Goal: Book appointment/travel/reservation

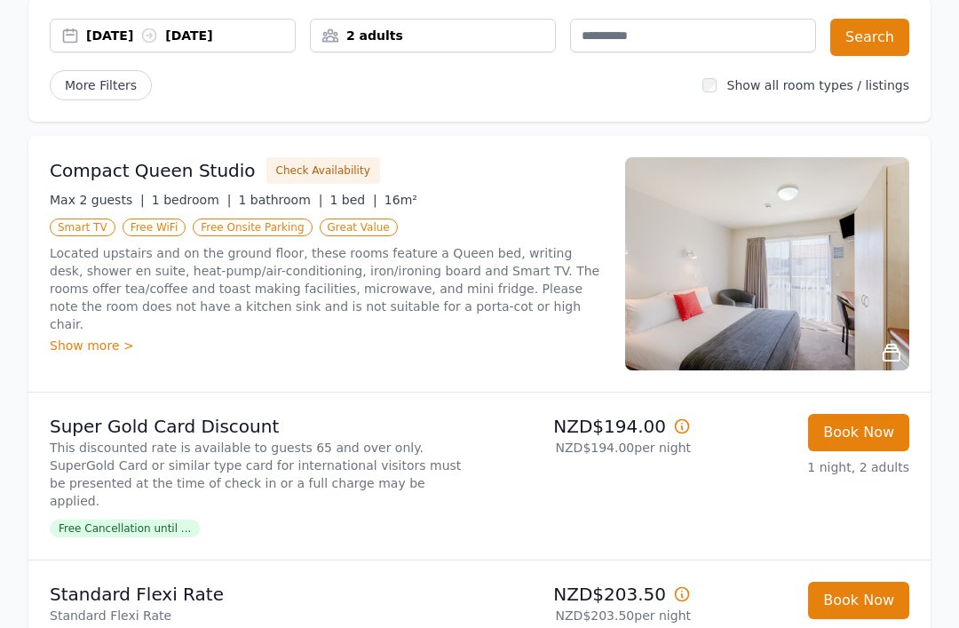
scroll to position [95, 0]
click at [758, 627] on div "Book Now 1 night, 2 adults" at bounding box center [807, 617] width 204 height 71
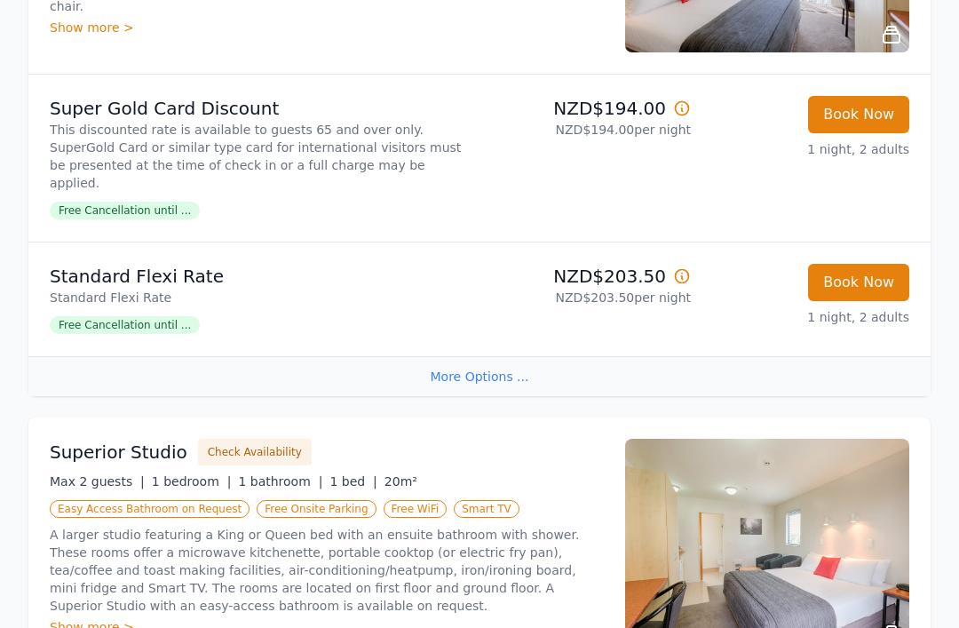
scroll to position [414, 0]
click at [501, 356] on div "More Options ..." at bounding box center [479, 375] width 902 height 40
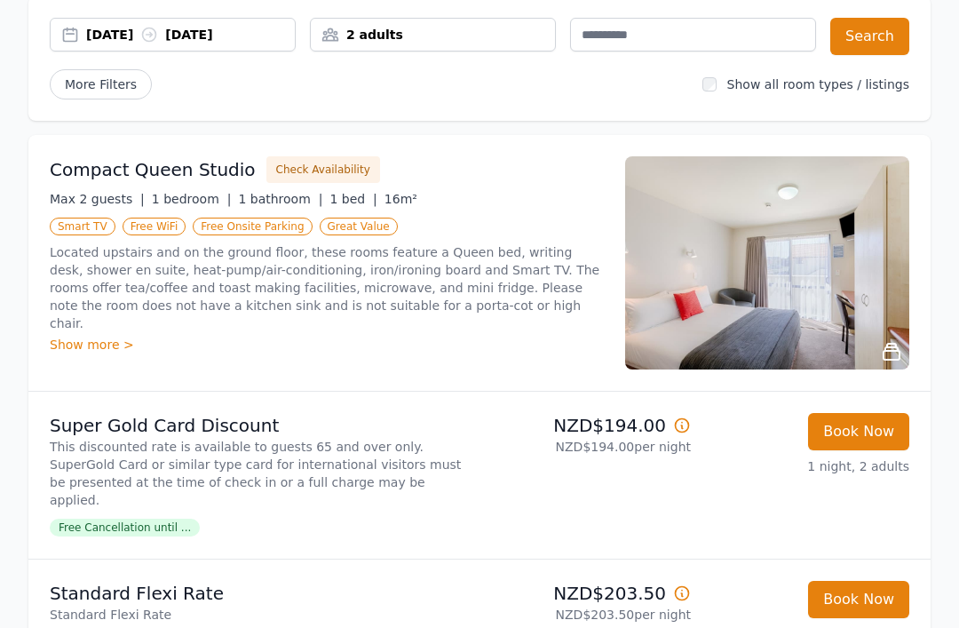
scroll to position [106, 0]
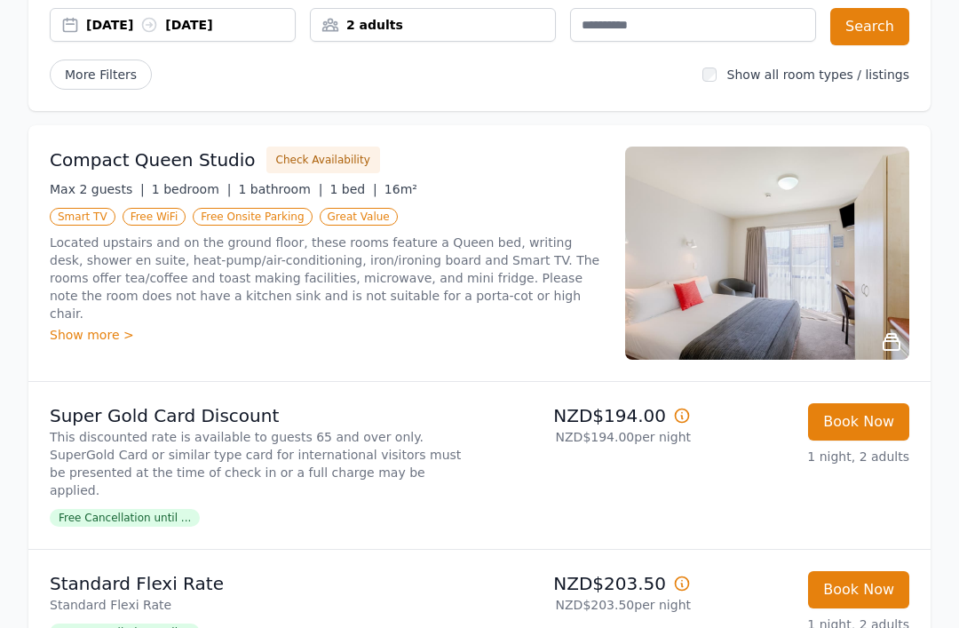
click at [79, 326] on div "Show more >" at bounding box center [327, 335] width 554 height 18
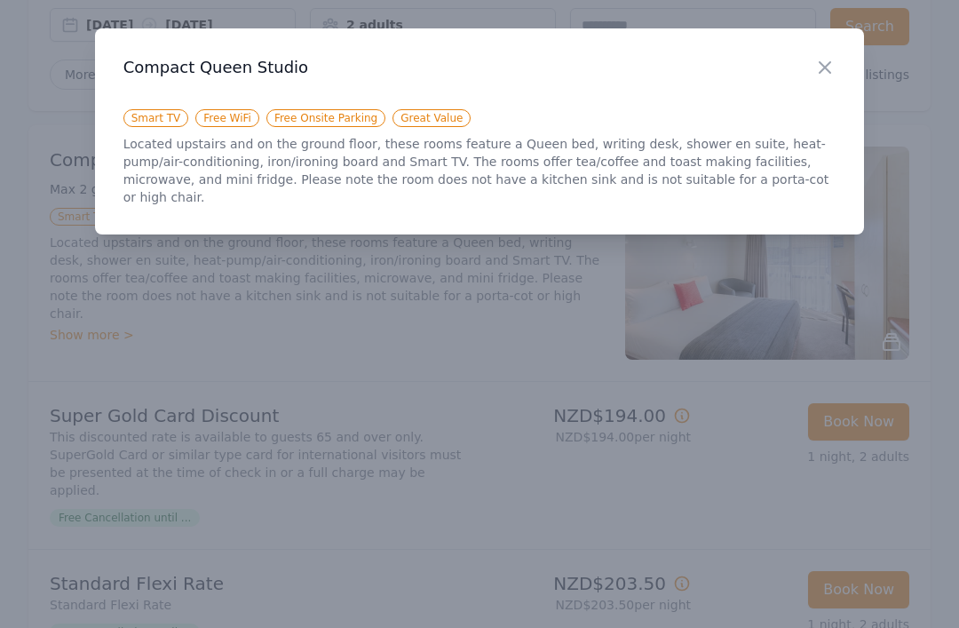
click at [852, 62] on div "Close" at bounding box center [839, 56] width 50 height 56
click at [832, 67] on icon "button" at bounding box center [824, 67] width 21 height 21
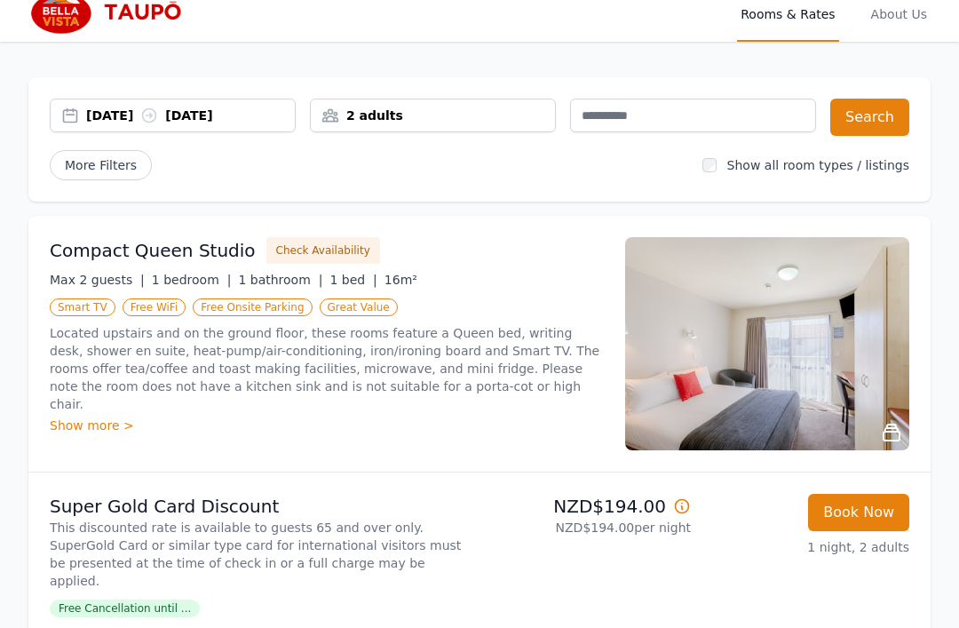
scroll to position [0, 0]
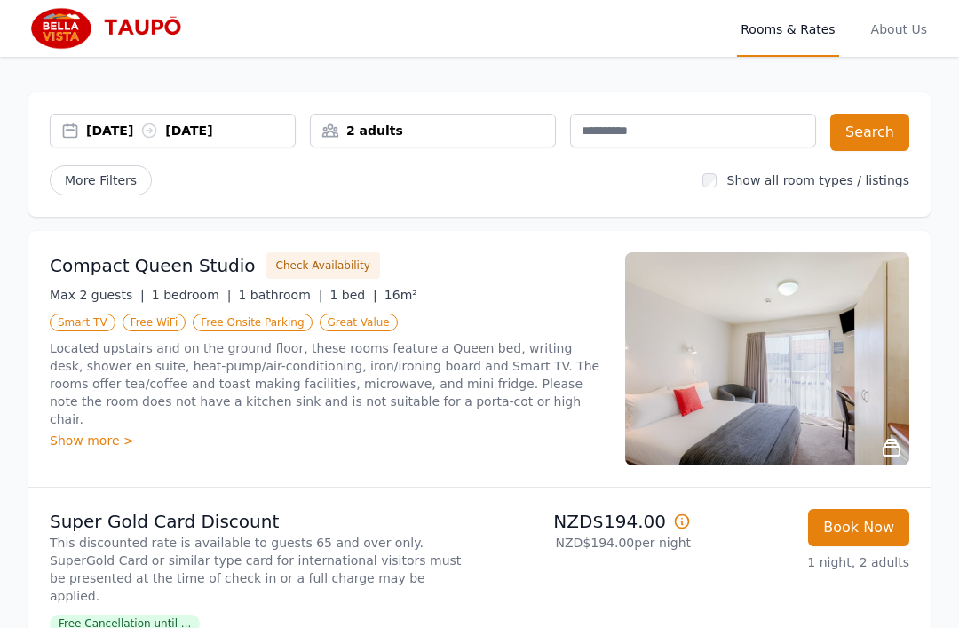
click at [896, 28] on span "About Us" at bounding box center [899, 28] width 63 height 57
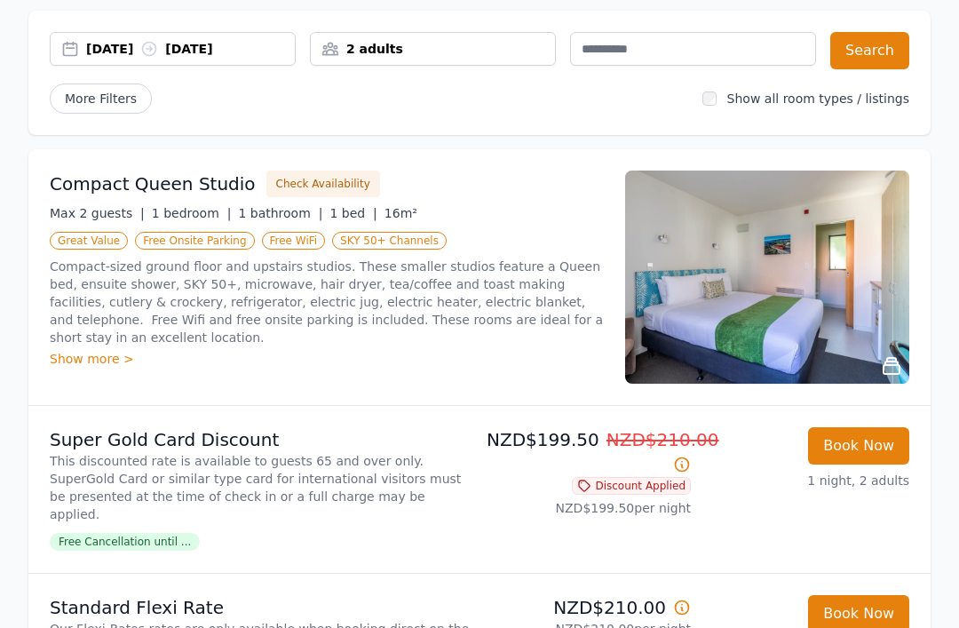
scroll to position [84, 0]
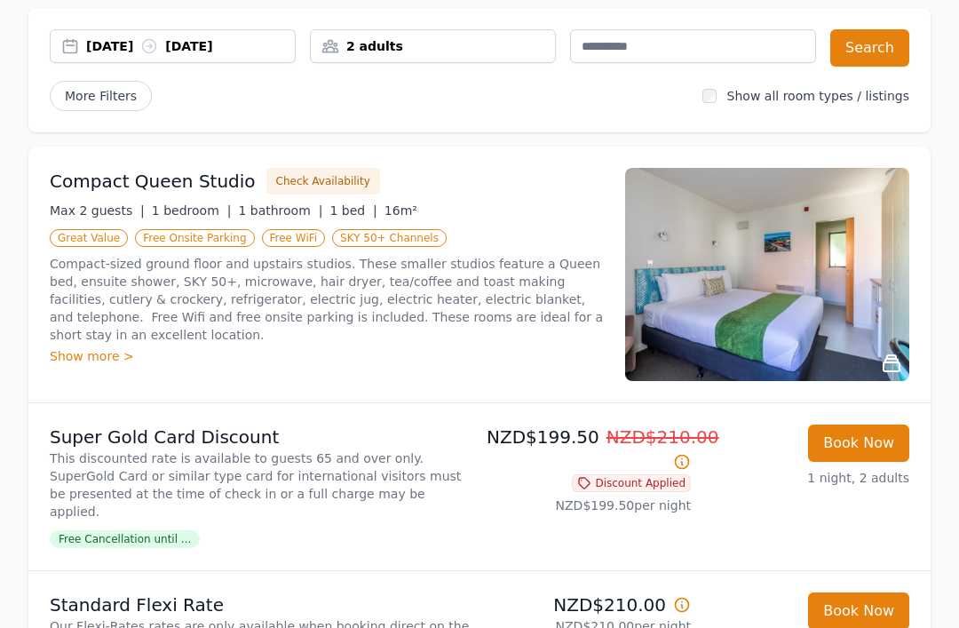
click at [310, 179] on button "Check Availability" at bounding box center [323, 181] width 114 height 27
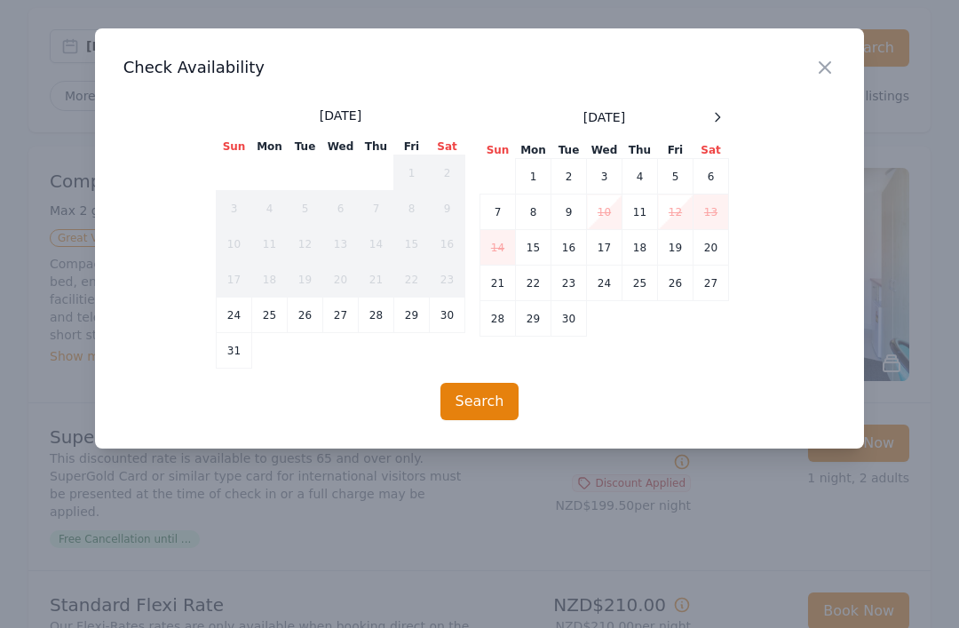
click at [720, 116] on icon at bounding box center [718, 117] width 14 height 14
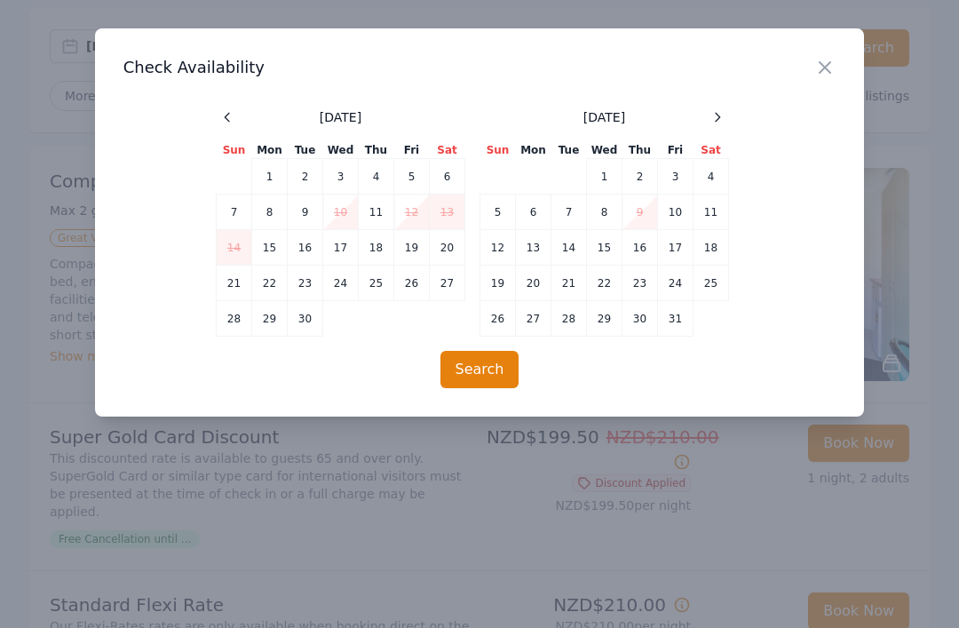
click at [719, 117] on icon at bounding box center [718, 117] width 4 height 8
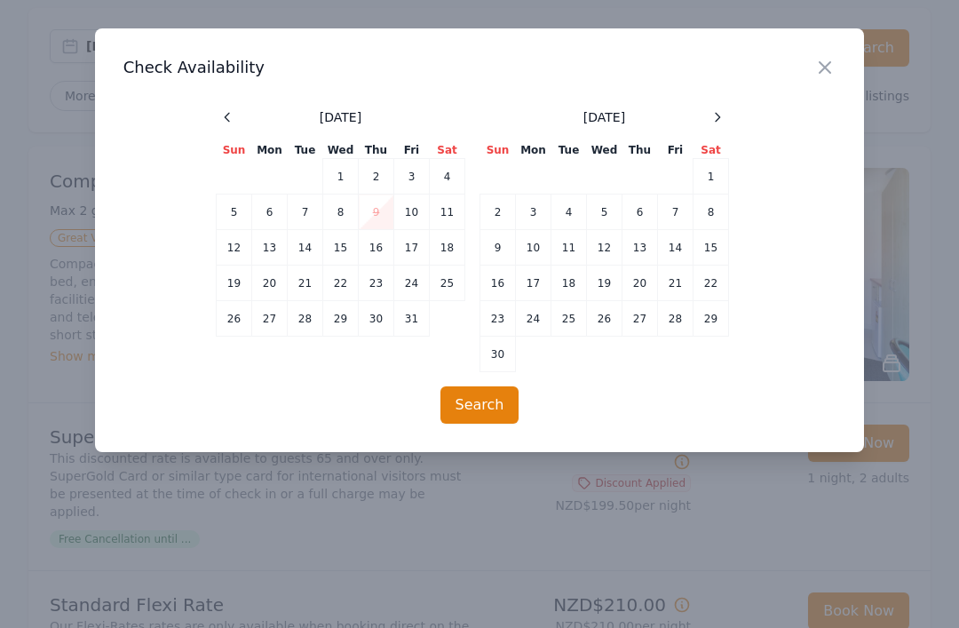
click at [641, 206] on td "6" at bounding box center [641, 213] width 36 height 36
click at [676, 206] on td "7" at bounding box center [676, 213] width 36 height 36
click at [824, 68] on icon "button" at bounding box center [825, 67] width 11 height 11
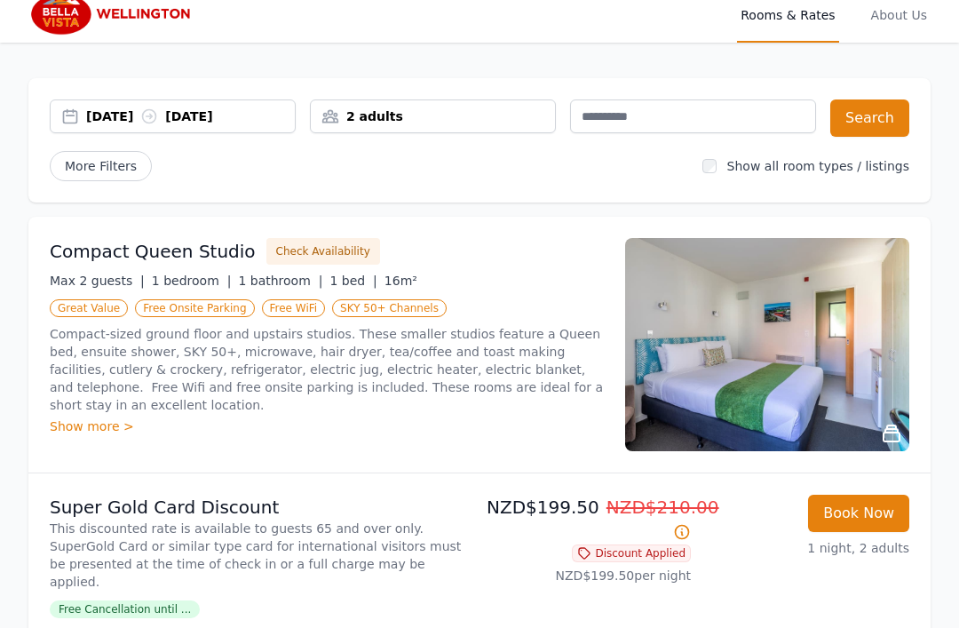
scroll to position [0, 0]
